Goal: Information Seeking & Learning: Learn about a topic

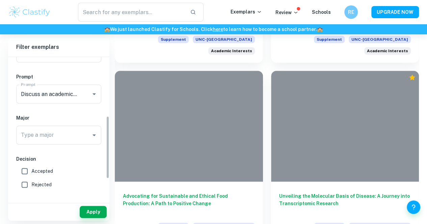
scroll to position [34, 0]
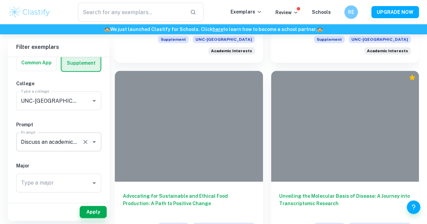
click at [90, 137] on div "Discuss an academic topic that you’re excited to explore and learn more about i…" at bounding box center [58, 142] width 85 height 19
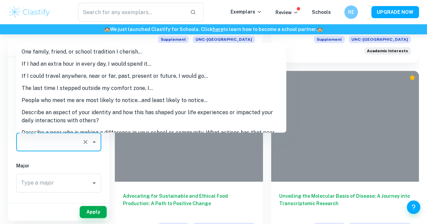
scroll to position [103, 0]
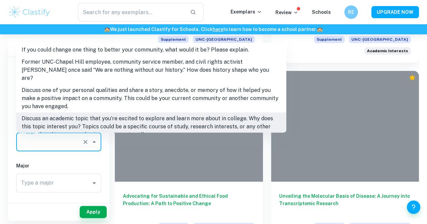
click at [87, 141] on icon "Clear" at bounding box center [85, 142] width 7 height 7
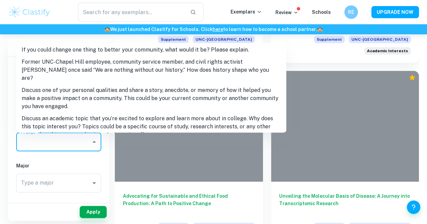
scroll to position [0, 0]
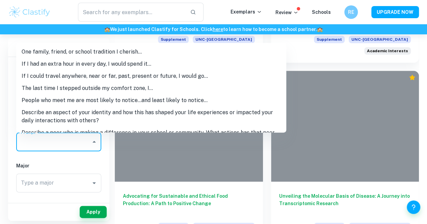
click at [88, 160] on div "IB College Category Common App Supplement College Type a college UNC-Chapel Hil…" at bounding box center [58, 187] width 101 height 328
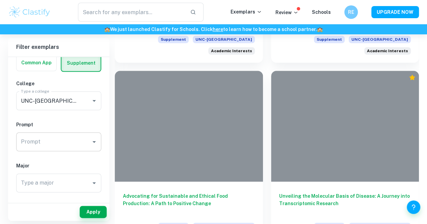
click at [92, 145] on icon "Open" at bounding box center [94, 142] width 8 height 8
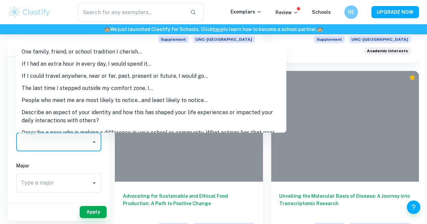
scroll to position [126, 0]
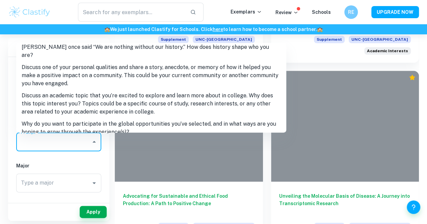
click at [93, 162] on div "IB College Category Common App Supplement College Type a college UNC-Chapel Hil…" at bounding box center [58, 187] width 101 height 328
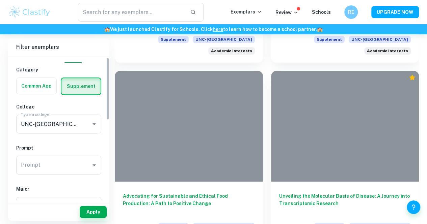
scroll to position [0, 0]
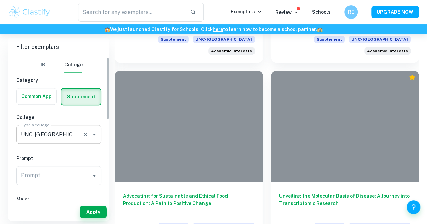
click at [80, 127] on div "UNC-[GEOGRAPHIC_DATA] Type a college" at bounding box center [58, 134] width 85 height 19
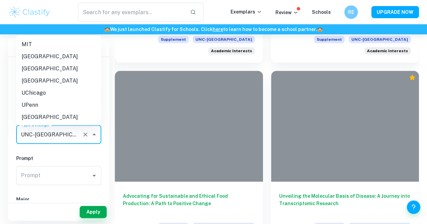
scroll to position [294, 0]
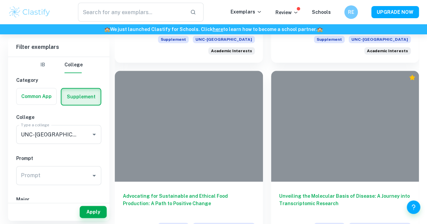
click at [94, 152] on div "IB College Category Common App Supplement College Type a college UNC-Chapel Hil…" at bounding box center [58, 221] width 101 height 328
click at [53, 94] on label "button" at bounding box center [37, 96] width 40 height 16
click at [0, 0] on input "radio" at bounding box center [0, 0] width 0 height 0
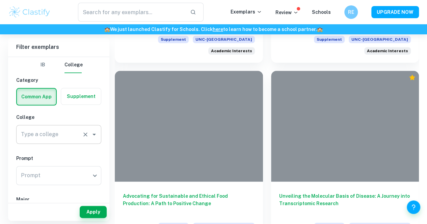
click at [91, 140] on div "Type a college" at bounding box center [58, 134] width 85 height 19
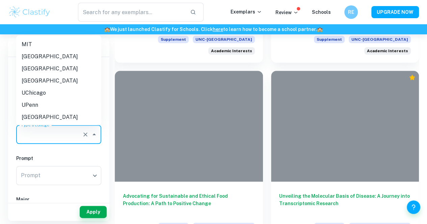
click at [92, 155] on h6 "Prompt" at bounding box center [58, 158] width 85 height 7
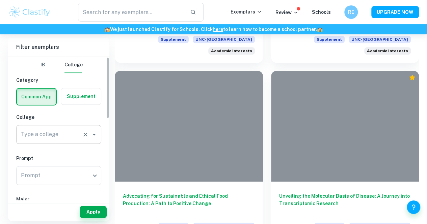
click at [92, 137] on icon "Open" at bounding box center [94, 135] width 8 height 8
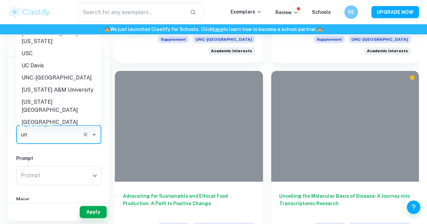
scroll to position [0, 0]
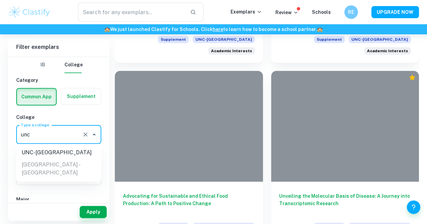
click at [49, 153] on li "UNC-[GEOGRAPHIC_DATA]" at bounding box center [58, 153] width 85 height 12
type input "UNC-[GEOGRAPHIC_DATA]"
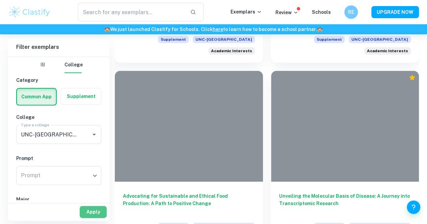
click at [85, 215] on button "Apply" at bounding box center [93, 212] width 27 height 12
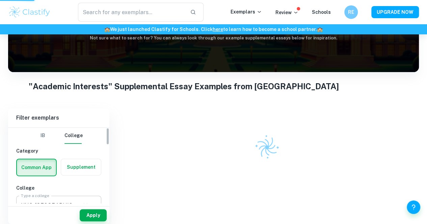
scroll to position [82, 0]
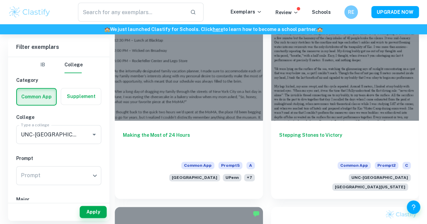
scroll to position [472, 0]
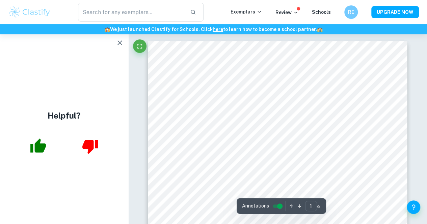
click at [119, 43] on icon "button" at bounding box center [119, 42] width 5 height 5
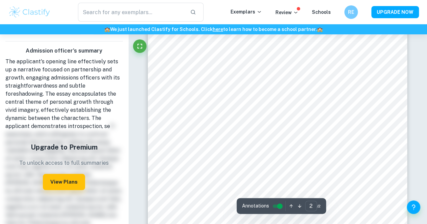
scroll to position [539, 0]
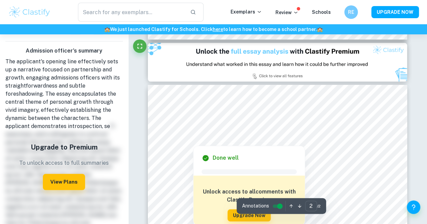
type input "1"
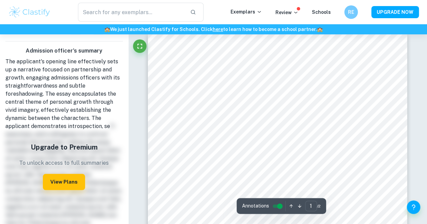
scroll to position [0, 0]
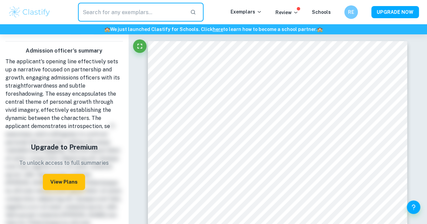
click at [135, 15] on input "text" at bounding box center [131, 12] width 107 height 19
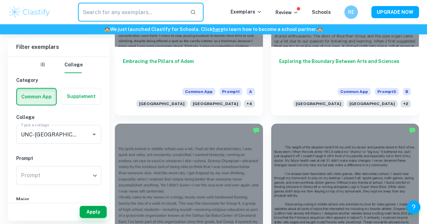
scroll to position [1316, 0]
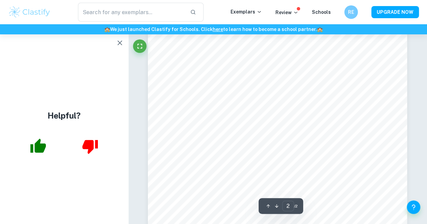
scroll to position [371, 0]
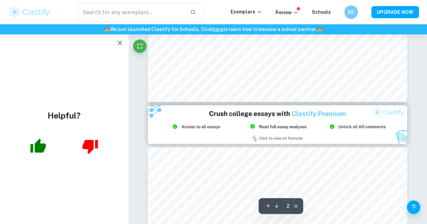
type input "1"
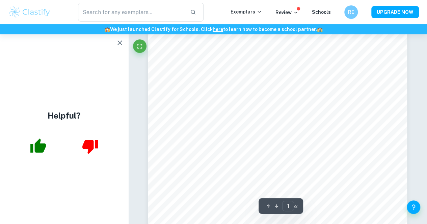
scroll to position [0, 0]
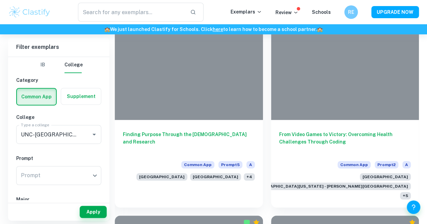
scroll to position [1485, 0]
